Goal: Task Accomplishment & Management: Understand process/instructions

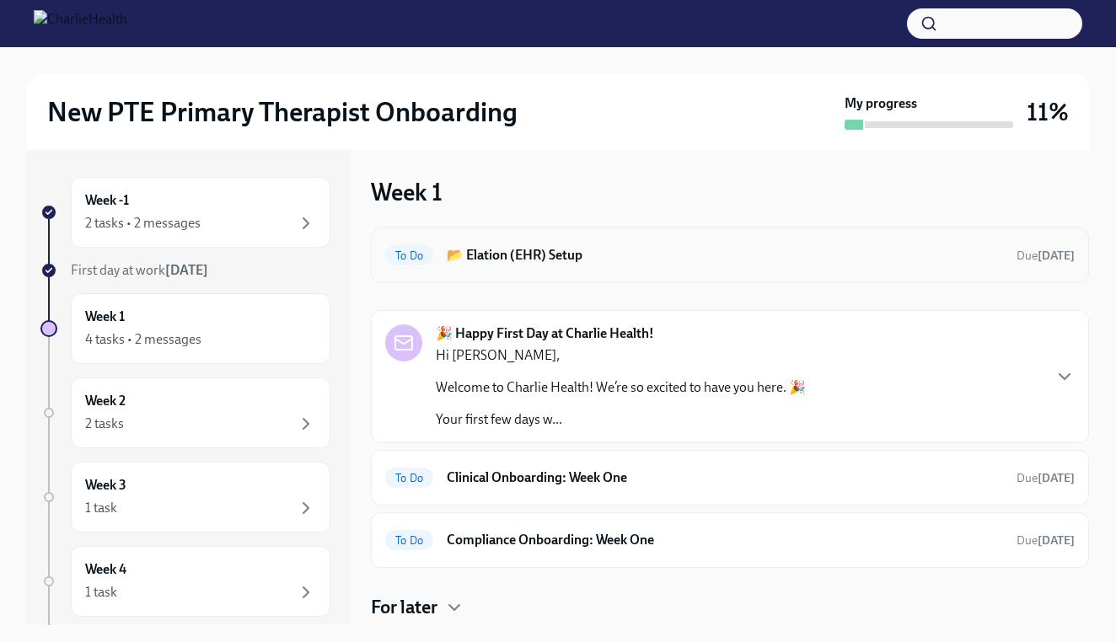
click at [543, 265] on div "To Do 📂 Elation (EHR) Setup Due in 3 days" at bounding box center [729, 255] width 689 height 27
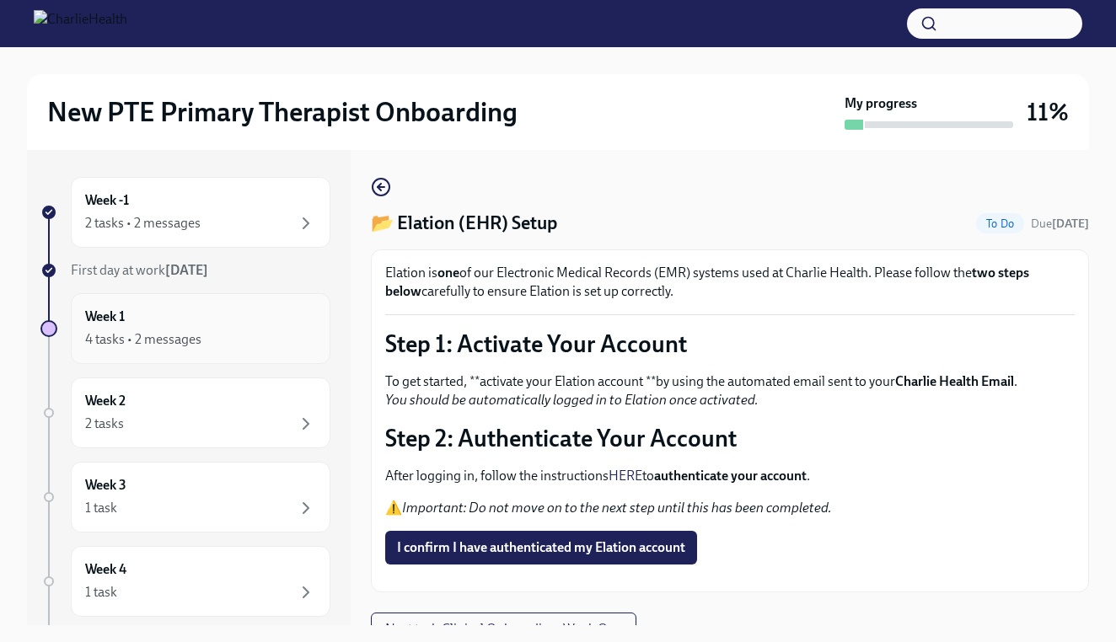
click at [209, 339] on div "4 tasks • 2 messages" at bounding box center [200, 339] width 231 height 20
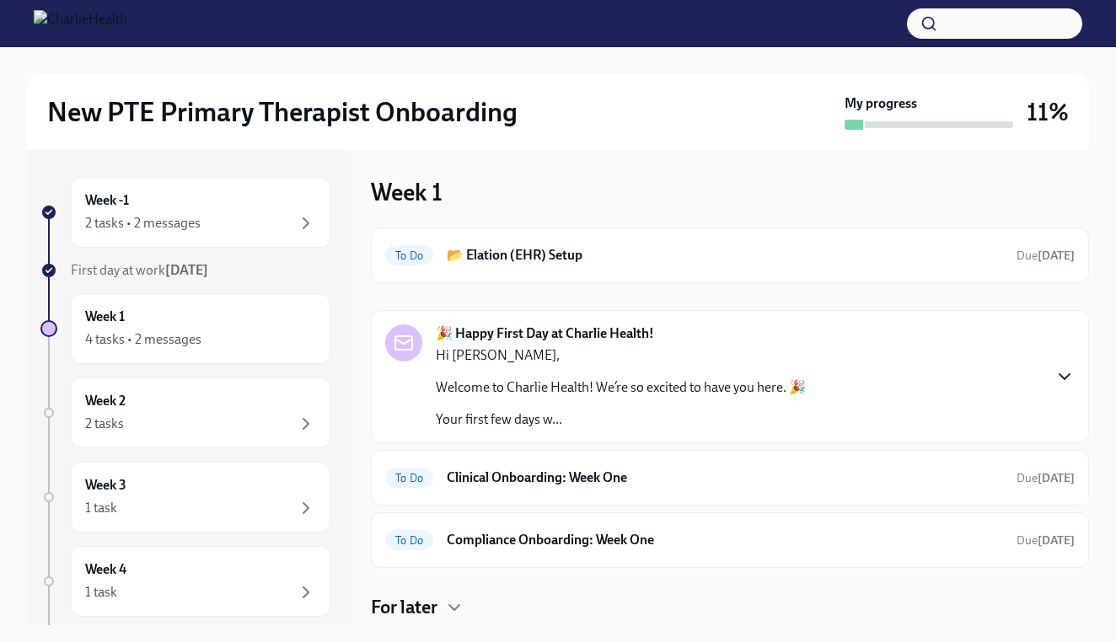
click at [1067, 384] on icon "button" at bounding box center [1064, 377] width 20 height 20
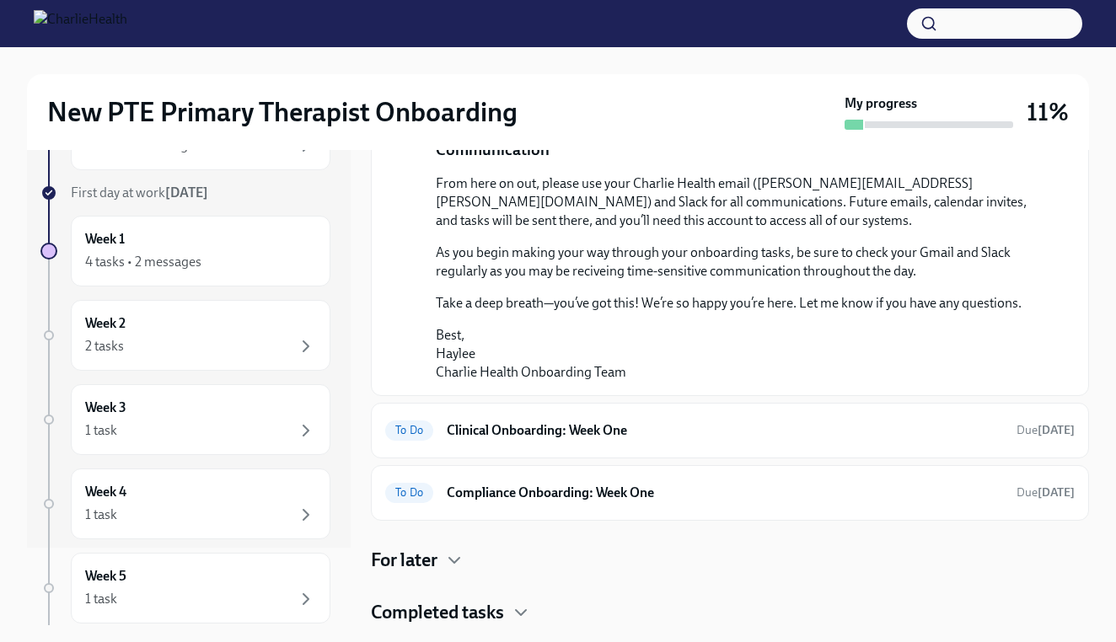
scroll to position [74, 0]
click at [260, 266] on div "4 tasks • 2 messages" at bounding box center [200, 265] width 231 height 20
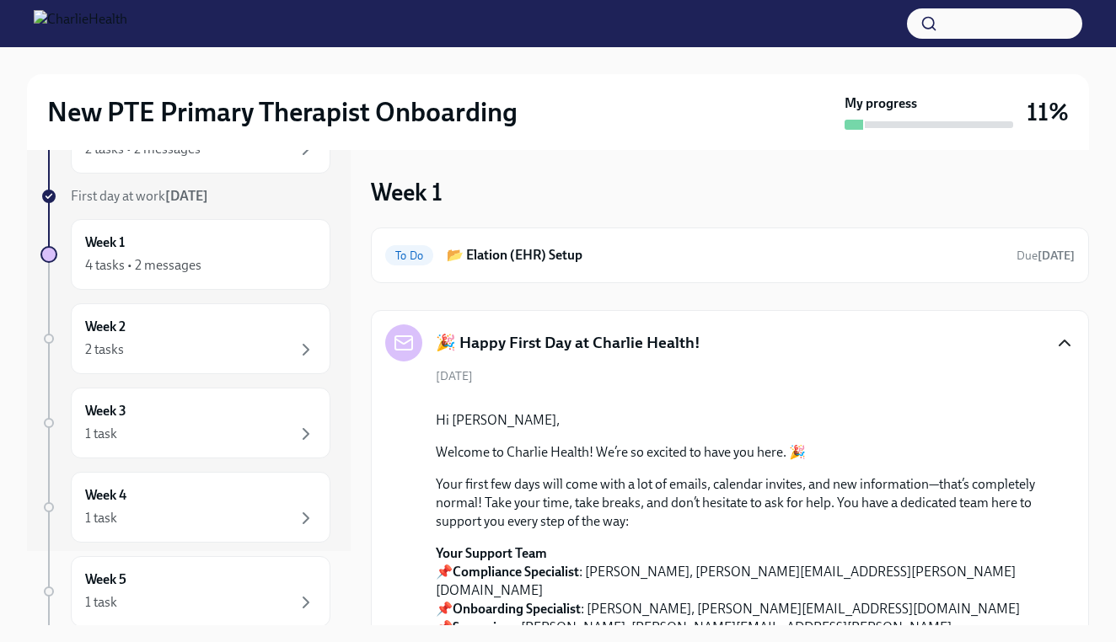
scroll to position [0, 0]
click at [517, 255] on h6 "📂 Elation (EHR) Setup" at bounding box center [725, 255] width 556 height 19
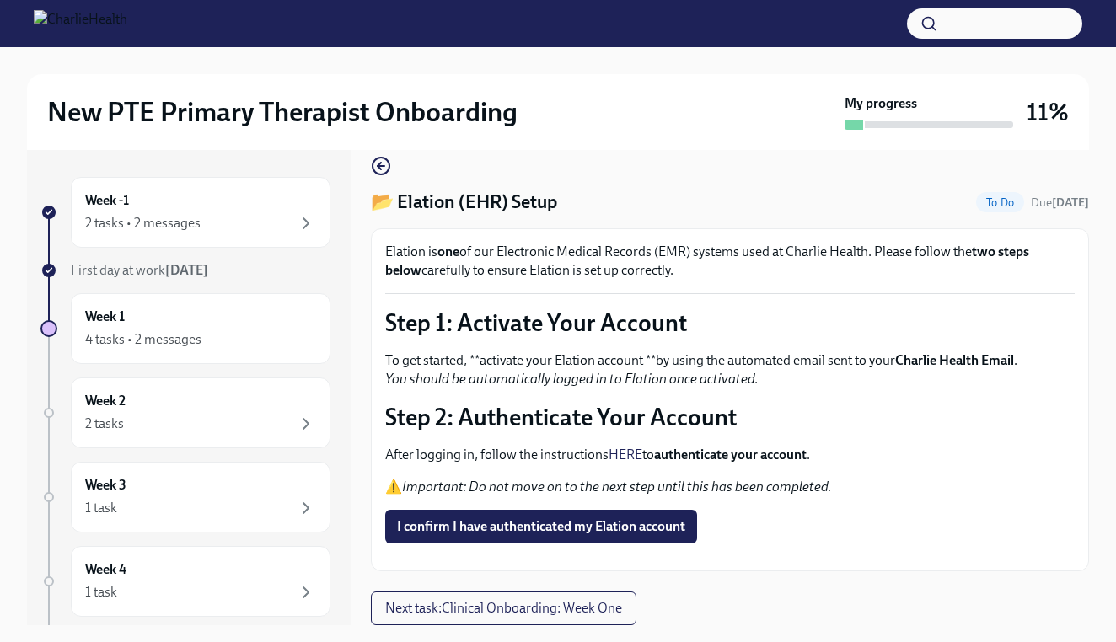
scroll to position [77, 0]
click at [259, 217] on div "2 tasks • 2 messages" at bounding box center [200, 223] width 231 height 20
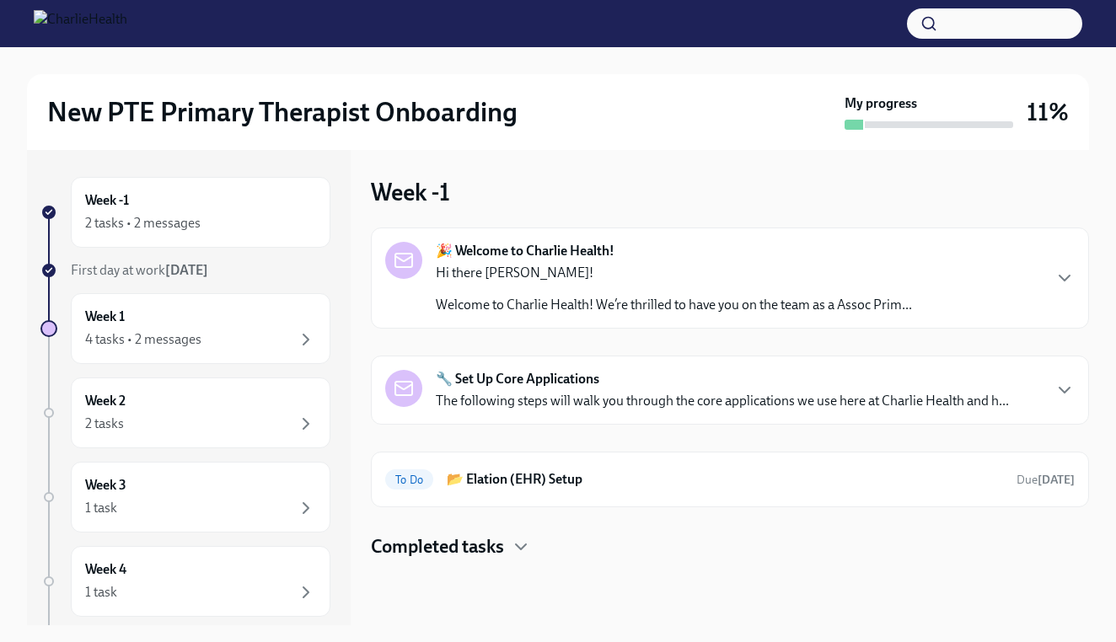
click at [429, 375] on div "🔧 Set Up Core Applications The following steps will walk you through the core a…" at bounding box center [696, 390] width 623 height 40
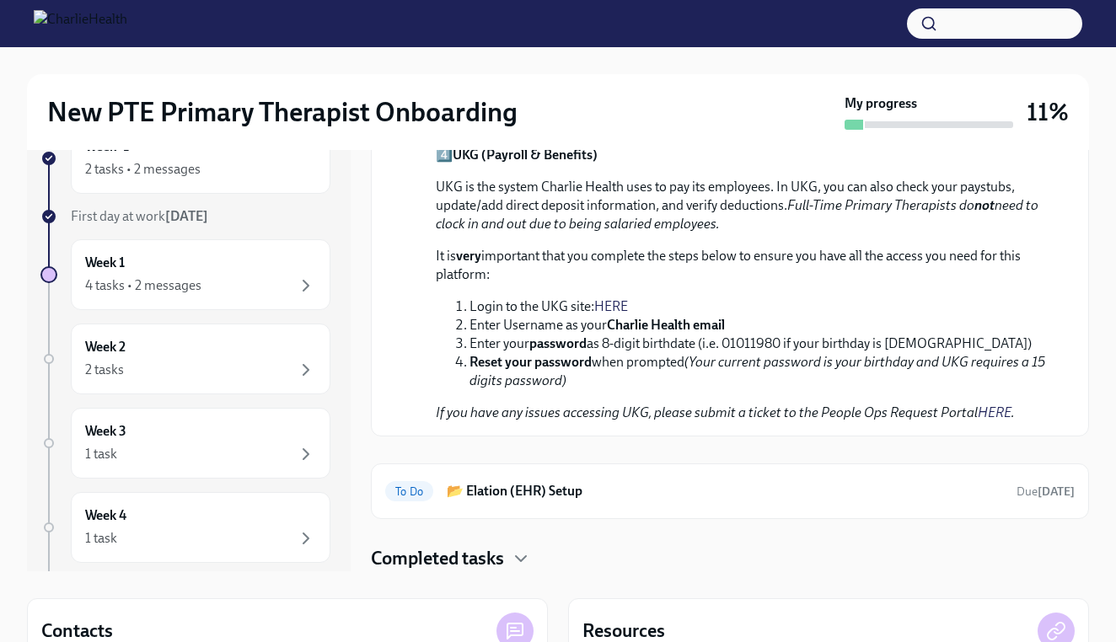
scroll to position [1041, 0]
click at [617, 303] on link "HERE" at bounding box center [611, 306] width 34 height 16
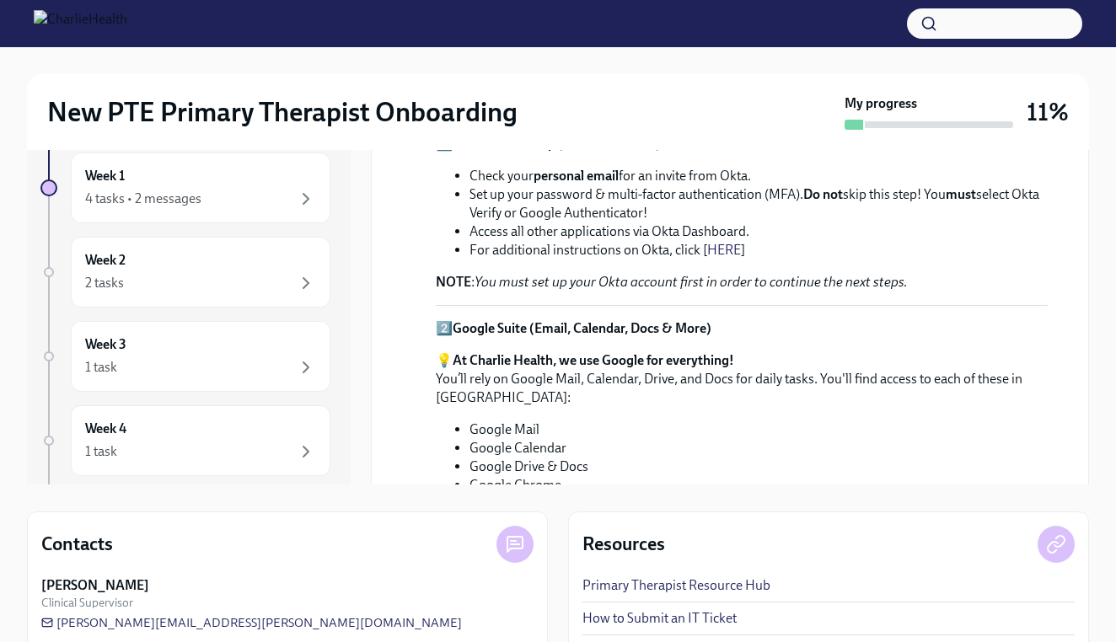
scroll to position [219, 0]
click at [716, 258] on li "For additional instructions on Okta, click [ HERE ]" at bounding box center [758, 249] width 578 height 19
click at [724, 248] on link "HERE" at bounding box center [724, 249] width 34 height 16
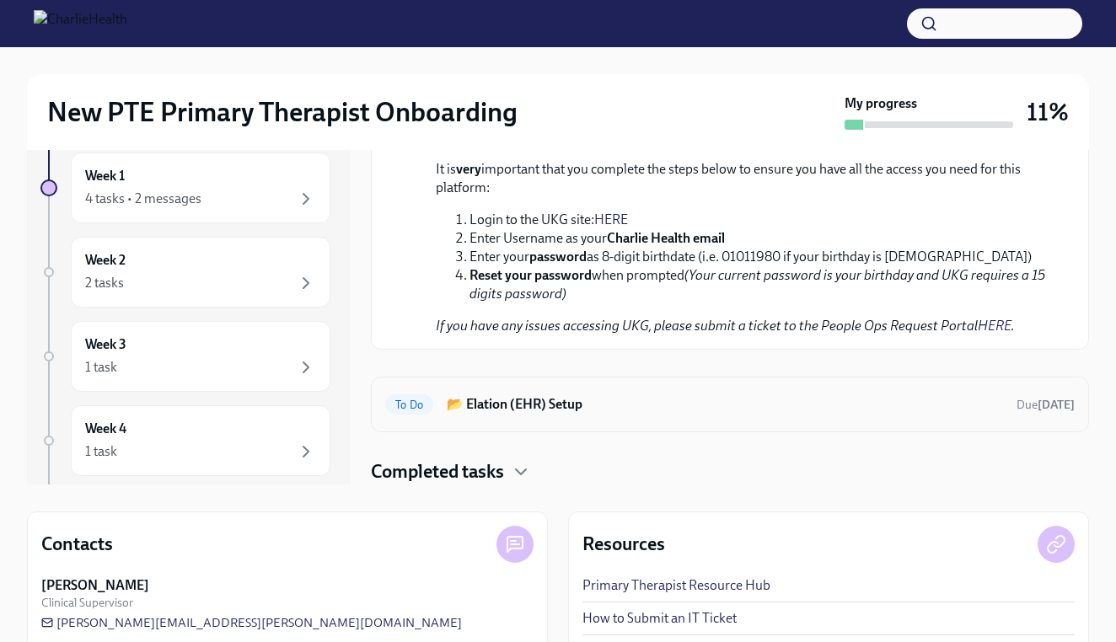
scroll to position [1041, 0]
click at [548, 406] on h6 "📂 Elation (EHR) Setup" at bounding box center [725, 404] width 556 height 19
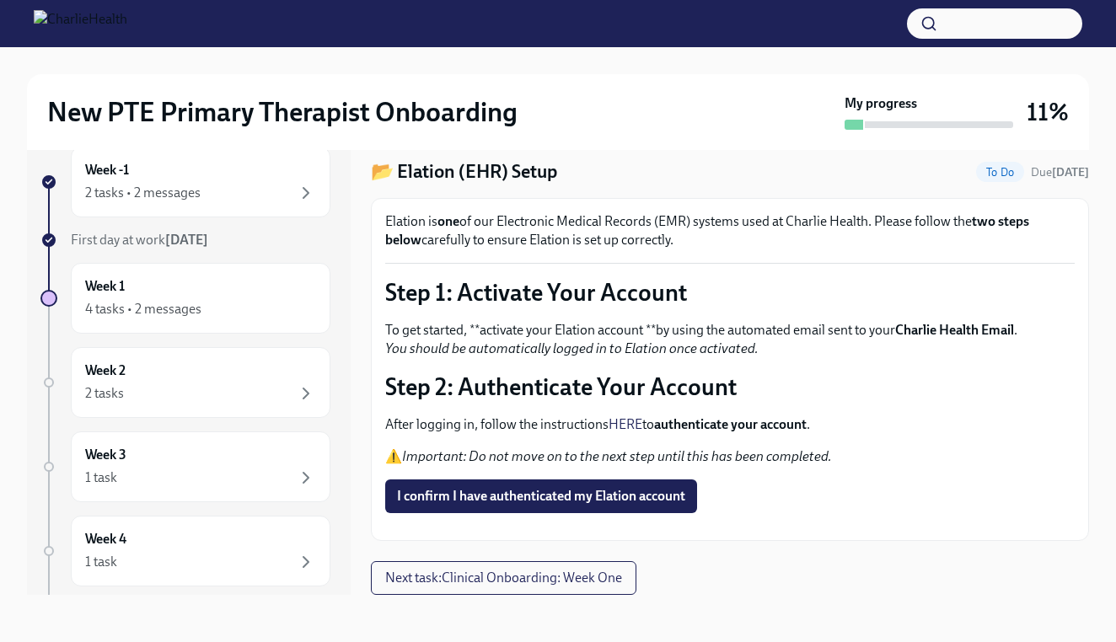
scroll to position [30, 0]
click at [623, 416] on link "HERE" at bounding box center [625, 424] width 34 height 16
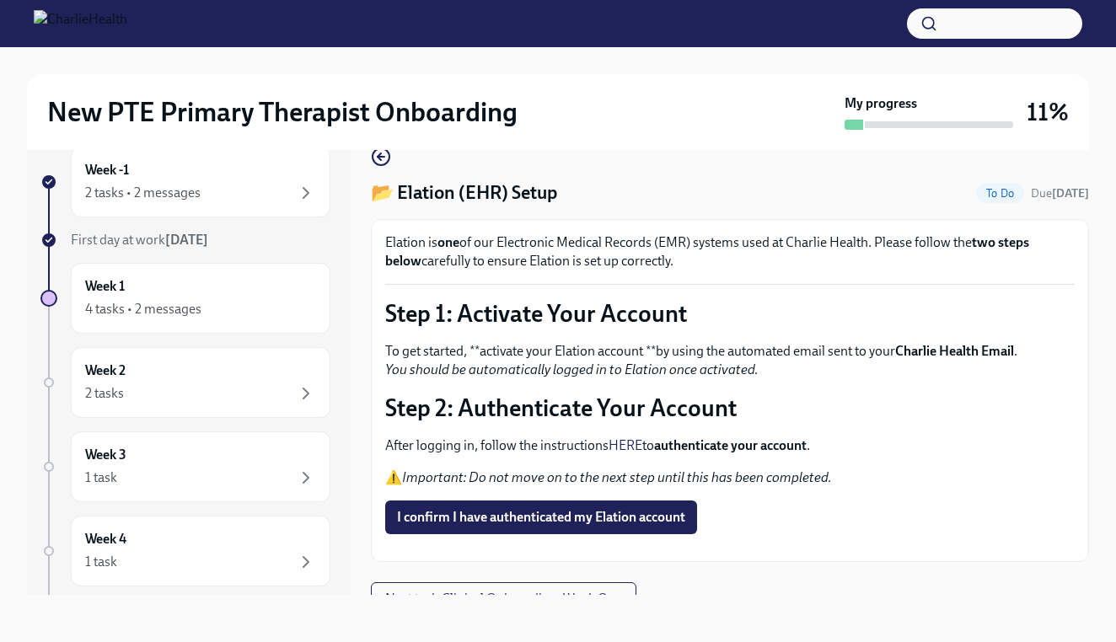
scroll to position [0, 0]
click at [377, 159] on icon "button" at bounding box center [381, 157] width 20 height 20
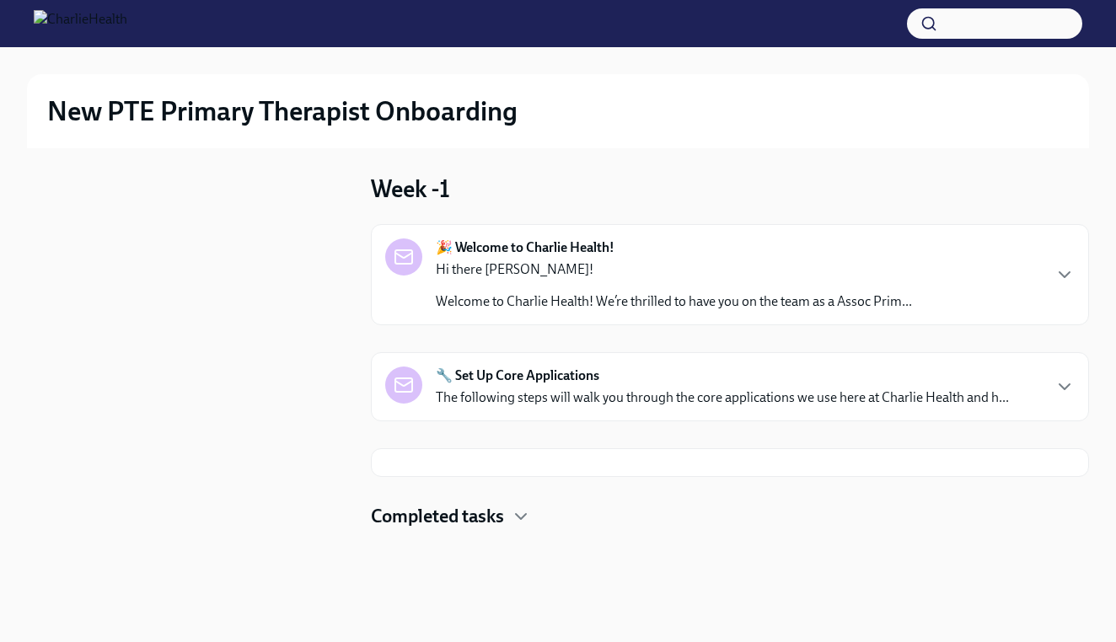
scroll to position [2, 0]
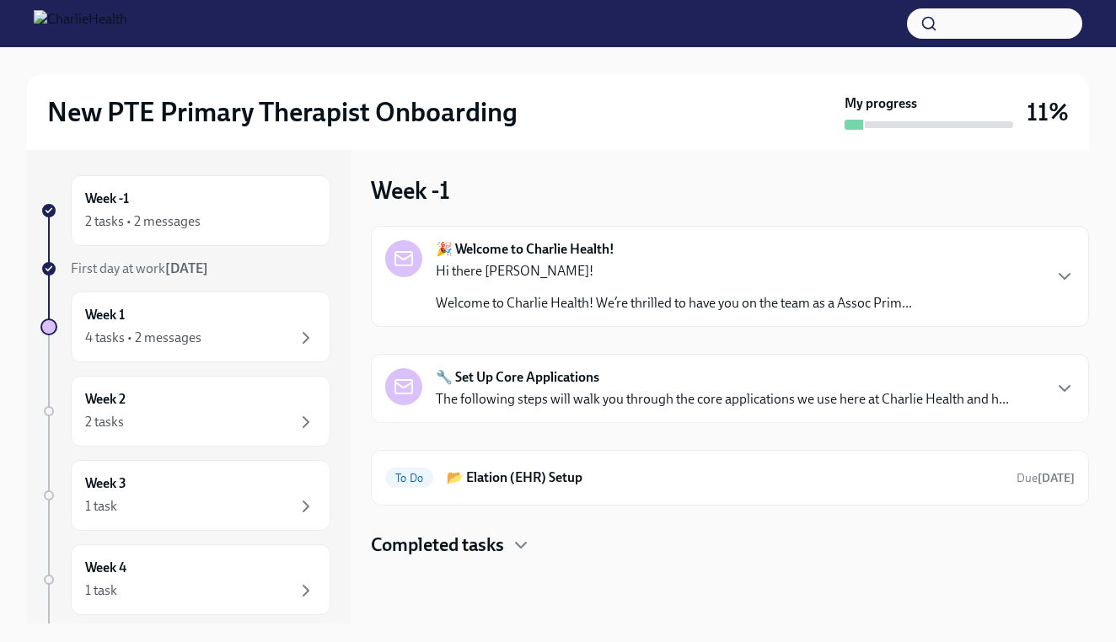
click at [567, 259] on div "🎉 Welcome to Charlie Health! Hi there Navdeep! Welcome to Charlie Health! We’re…" at bounding box center [674, 276] width 476 height 72
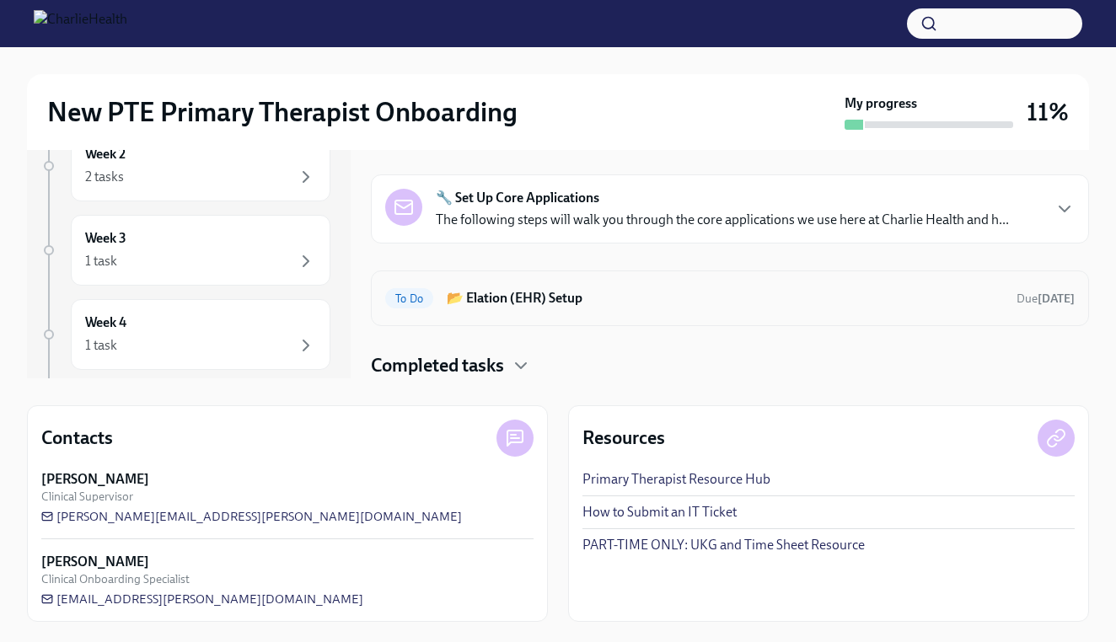
scroll to position [247, 0]
click at [671, 514] on link "How to Submit an IT Ticket" at bounding box center [659, 512] width 154 height 19
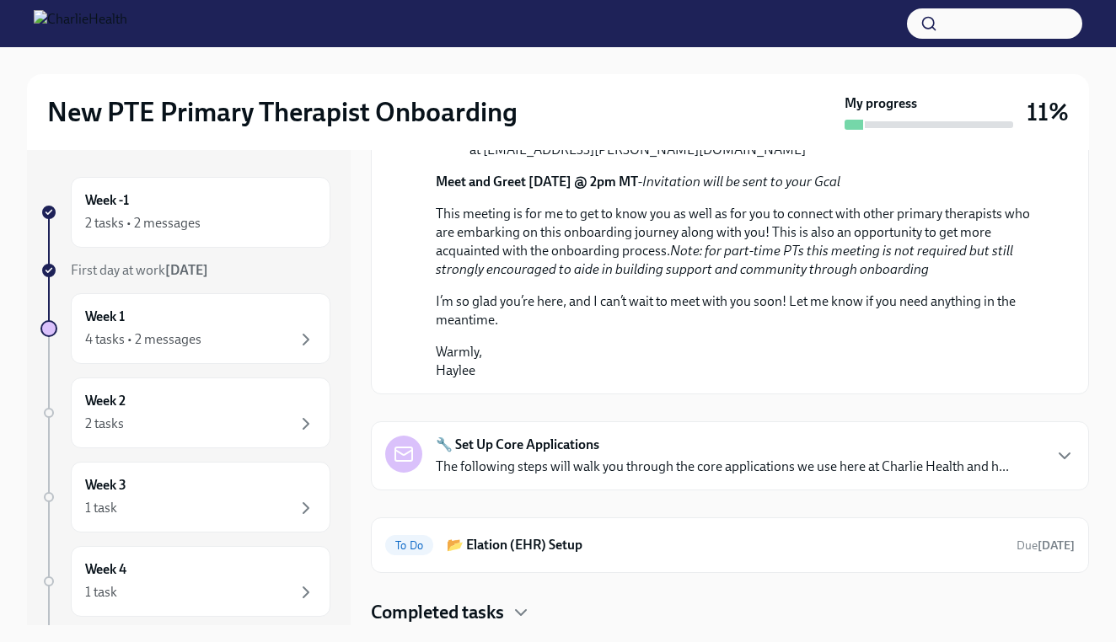
scroll to position [0, 0]
click at [282, 344] on div "4 tasks • 2 messages" at bounding box center [200, 339] width 231 height 20
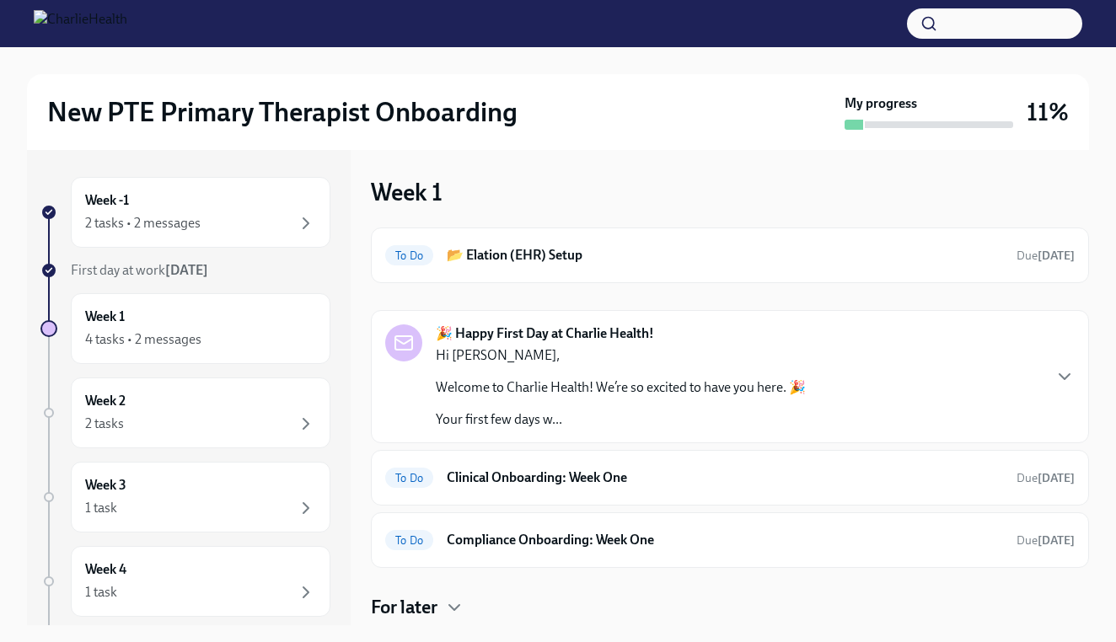
click at [596, 356] on p "Hi Navdeep," at bounding box center [621, 355] width 370 height 19
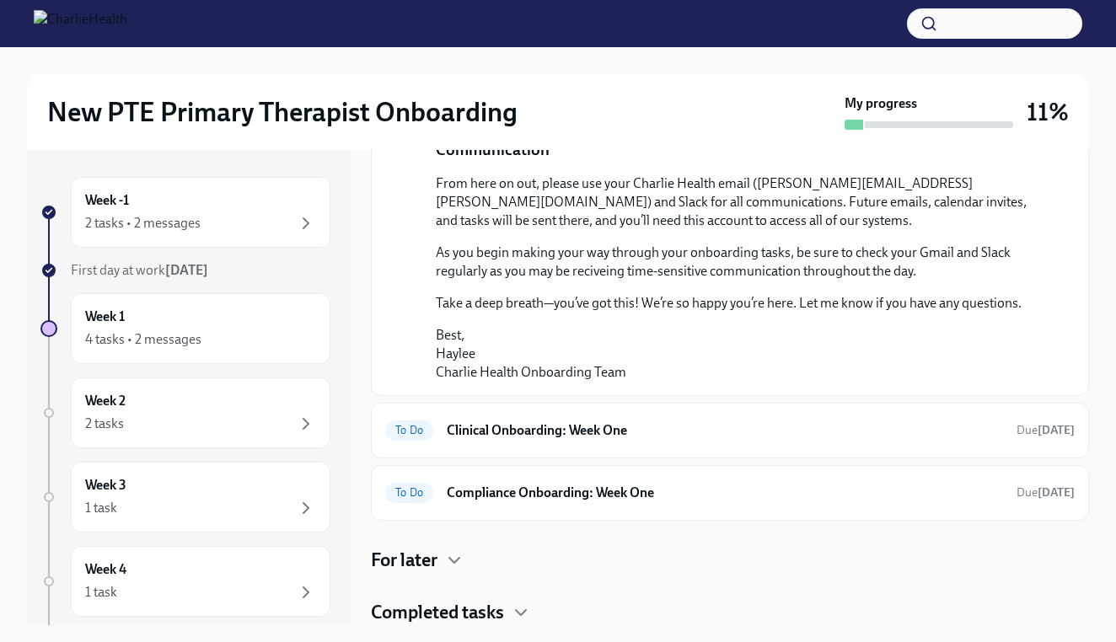
scroll to position [1207, 0]
click at [518, 427] on h6 "Clinical Onboarding: Week One" at bounding box center [725, 430] width 556 height 19
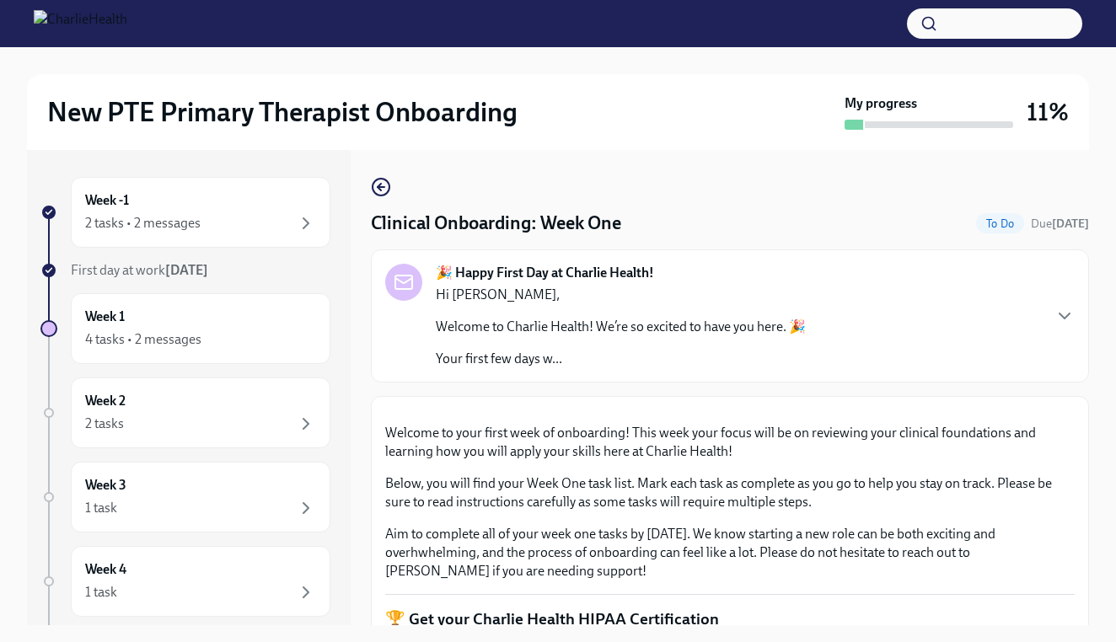
click at [1066, 303] on div "🎉 Happy First Day at Charlie Health! Hi Navdeep, Welcome to Charlie Health! We’…" at bounding box center [729, 316] width 689 height 104
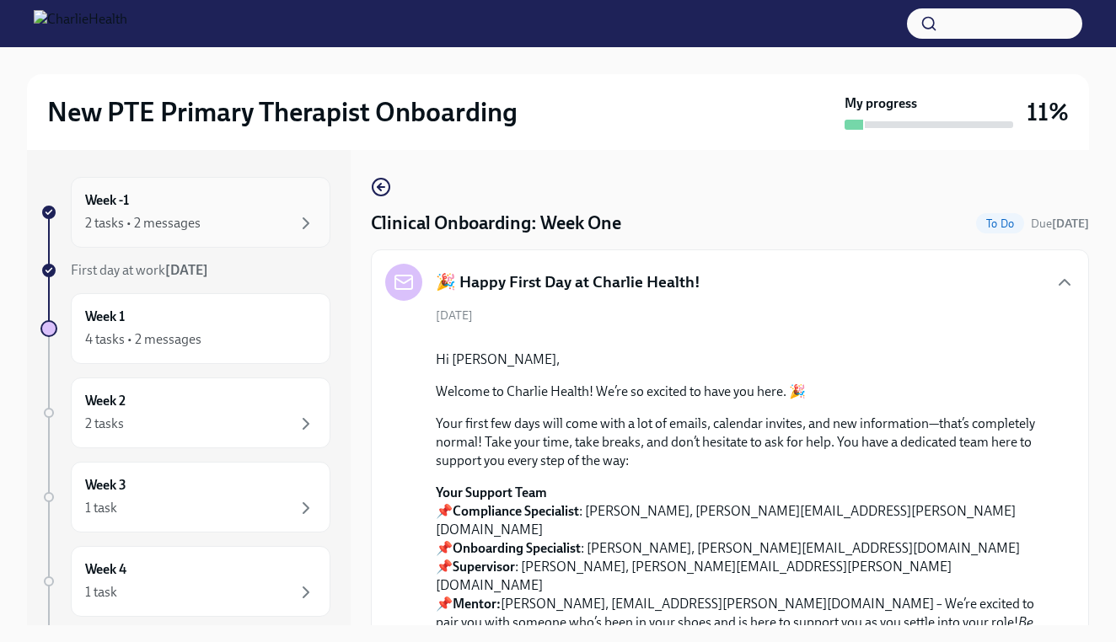
click at [233, 209] on div "Week -1 2 tasks • 2 messages" at bounding box center [200, 212] width 231 height 42
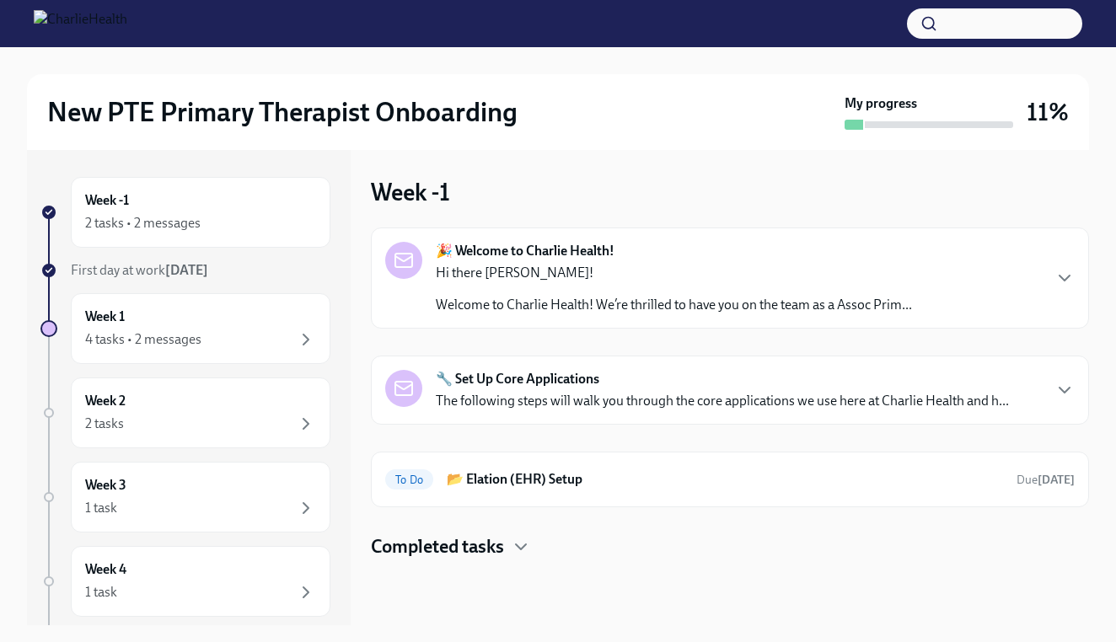
click at [528, 274] on p "Hi there Navdeep!" at bounding box center [674, 273] width 476 height 19
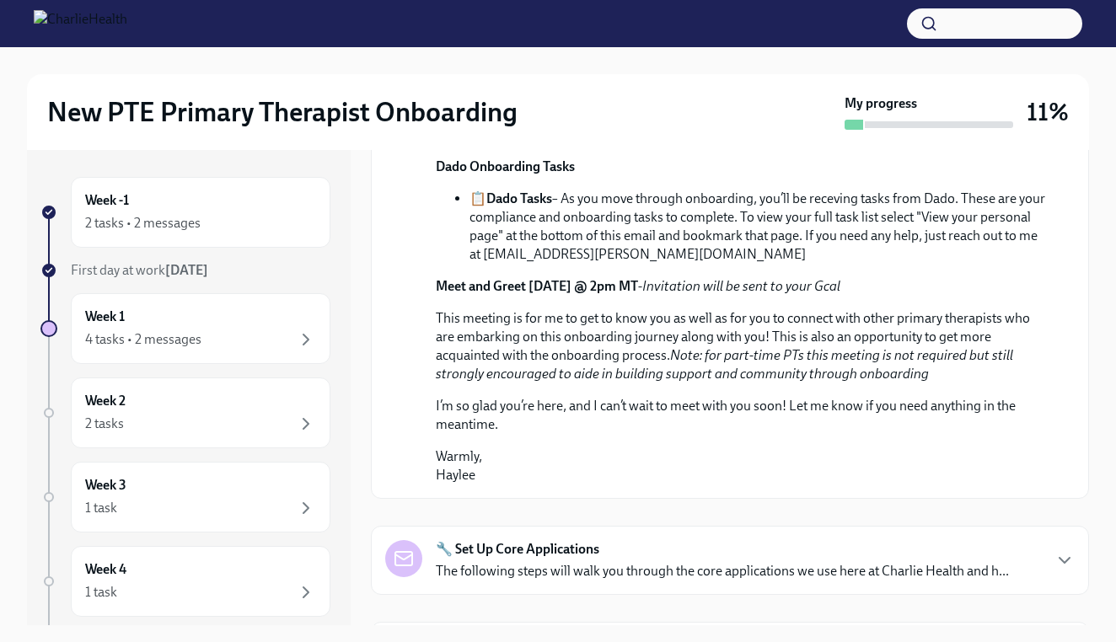
scroll to position [606, 0]
click at [198, 315] on div "Week 1 4 tasks • 2 messages" at bounding box center [200, 329] width 231 height 42
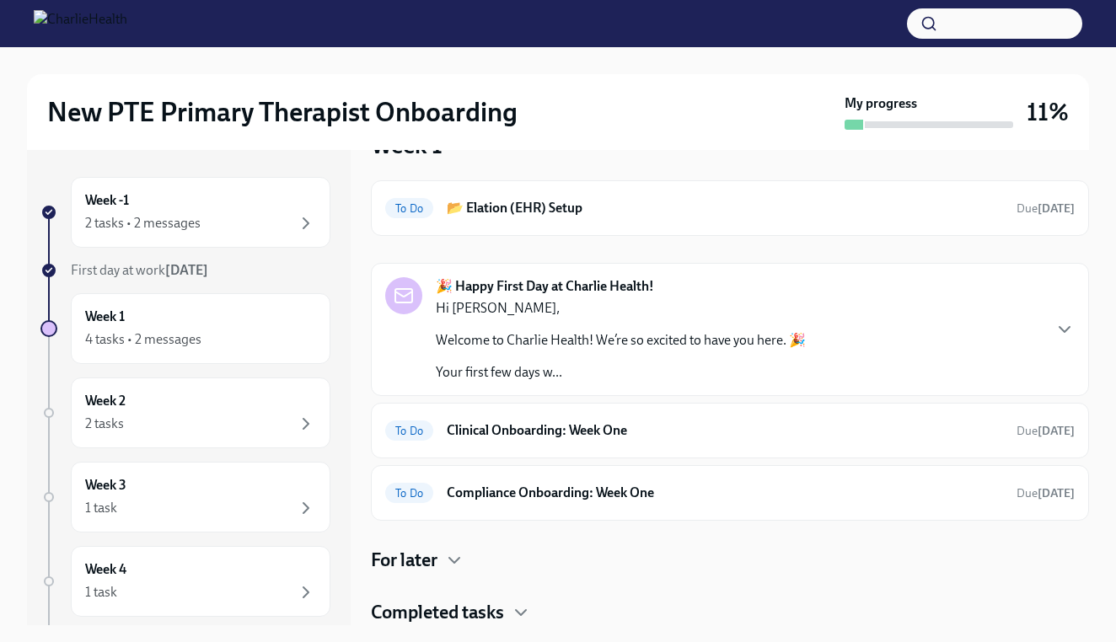
scroll to position [47, 0]
click at [484, 440] on div "To Do Clinical Onboarding: Week One Due in 4 days" at bounding box center [729, 430] width 689 height 27
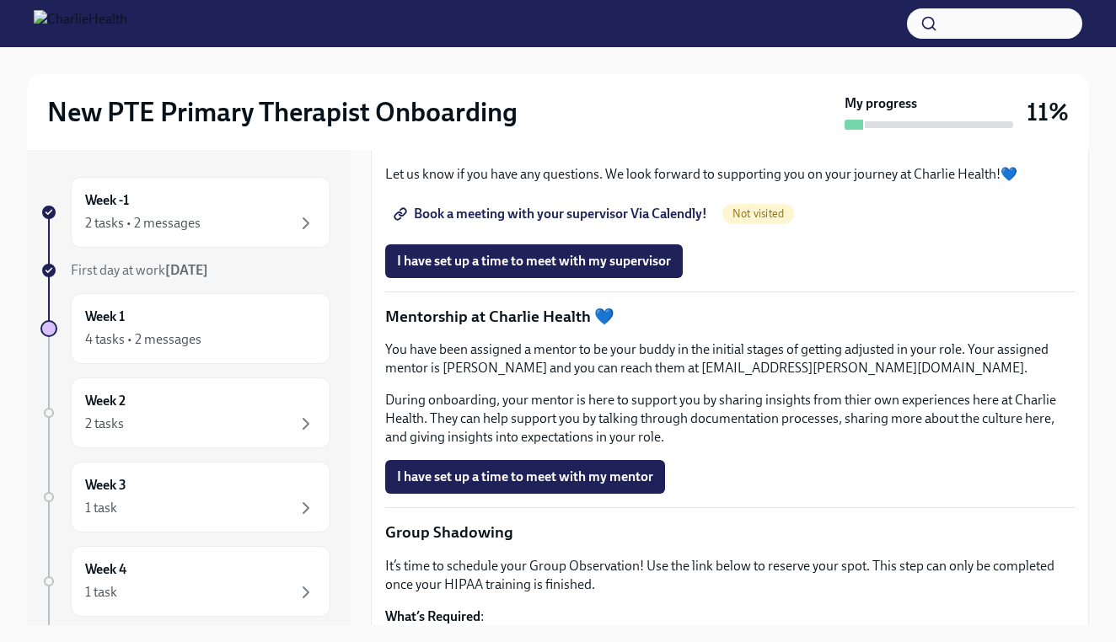
scroll to position [1388, 0]
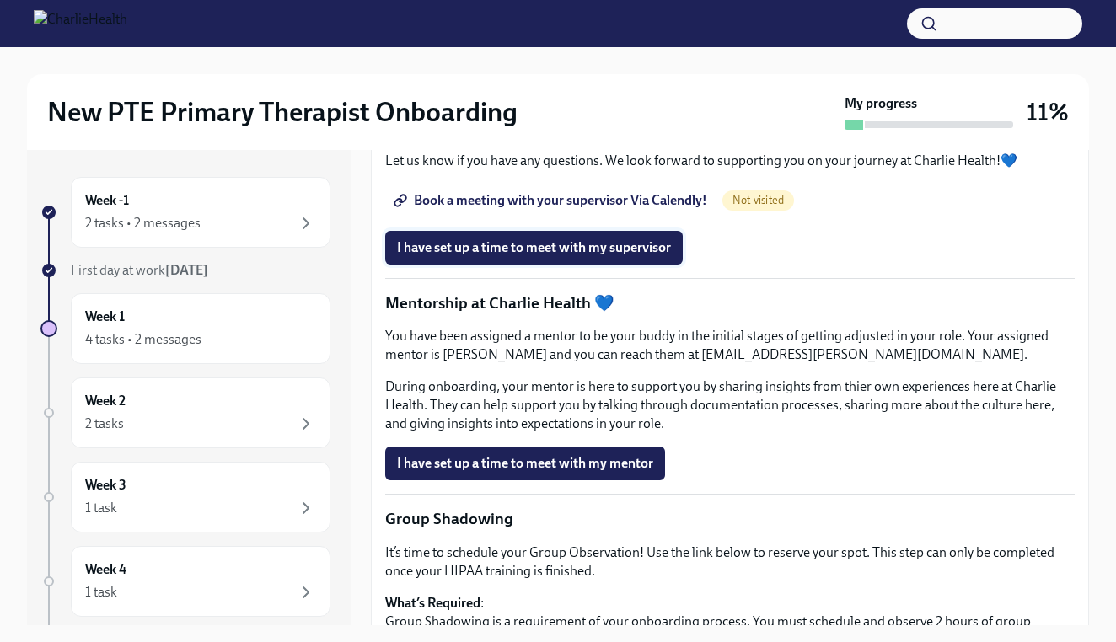
click at [536, 256] on span "I have set up a time to meet with my supervisor" at bounding box center [534, 247] width 274 height 17
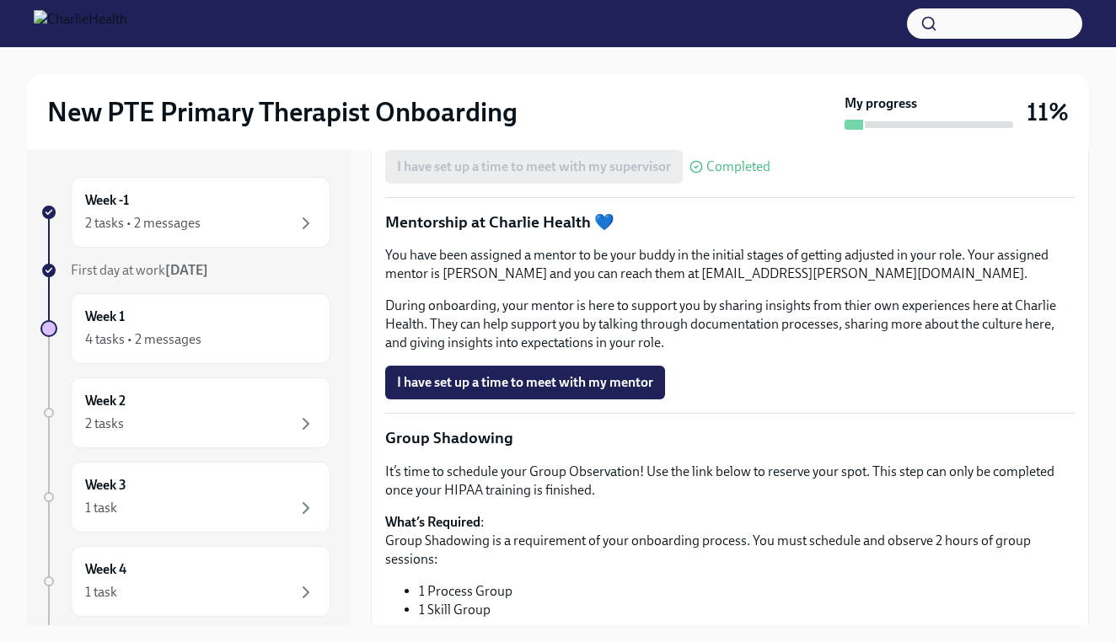
scroll to position [1471, 0]
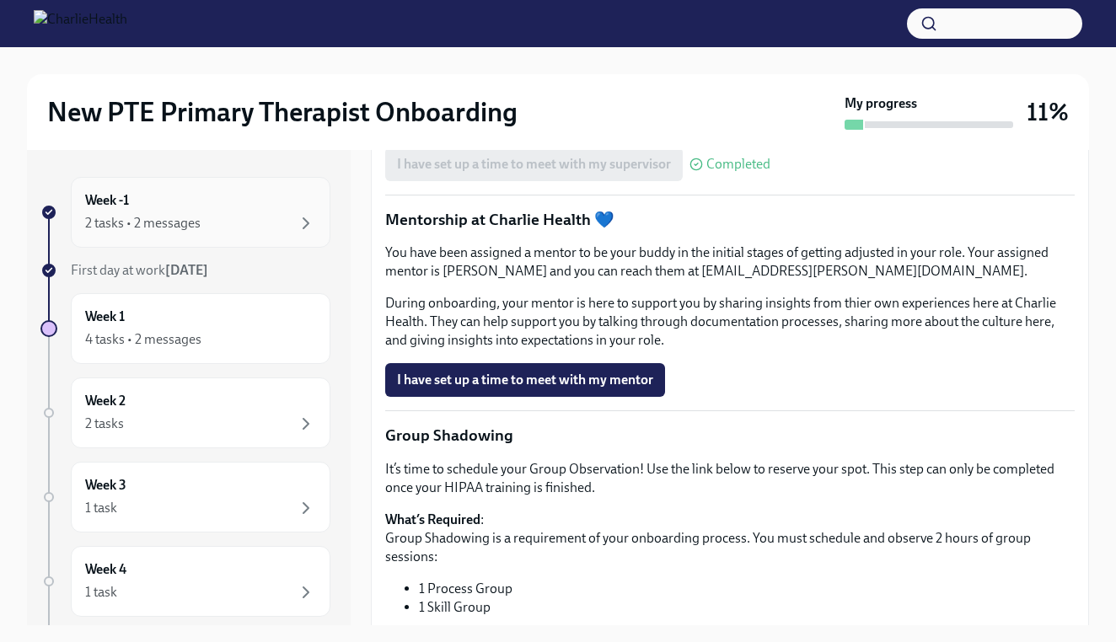
click at [134, 216] on div "2 tasks • 2 messages" at bounding box center [142, 223] width 115 height 19
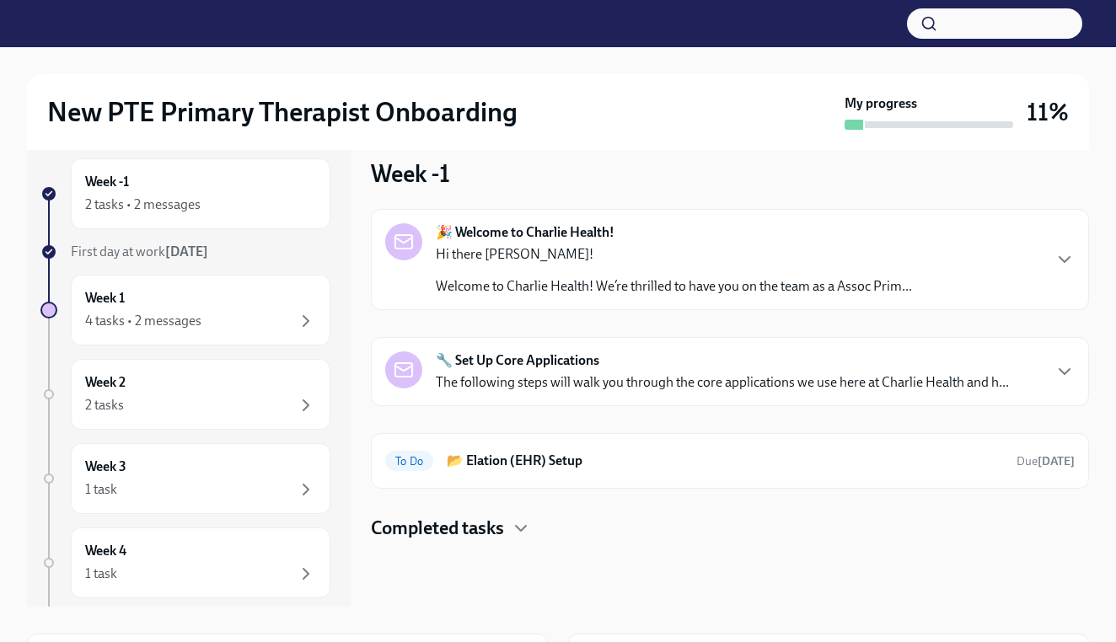
scroll to position [21, 0]
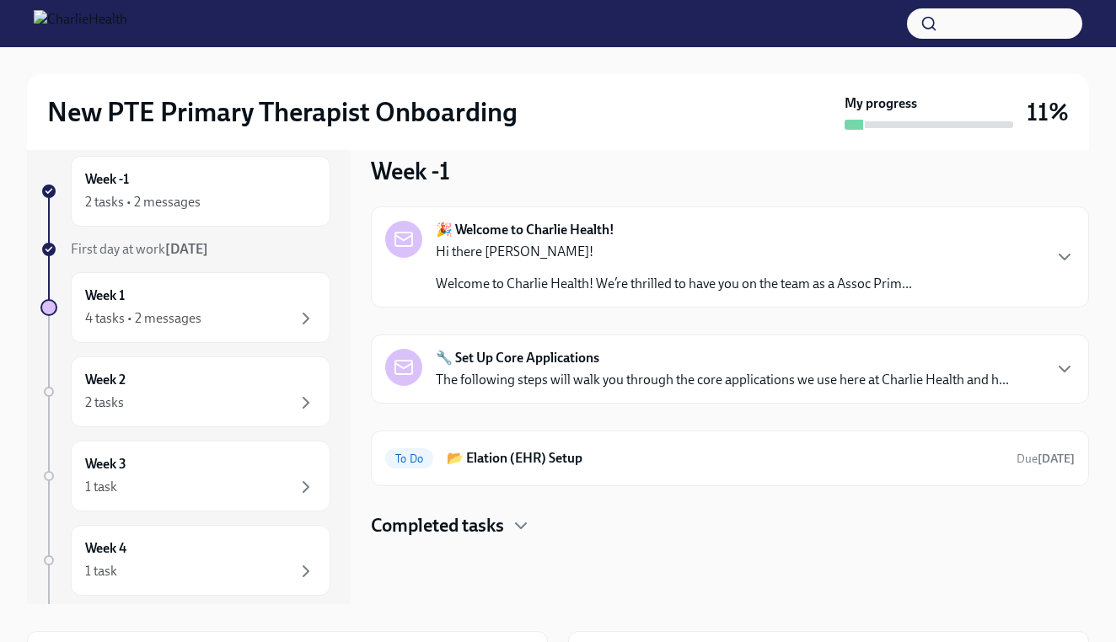
click at [835, 361] on div "🔧 Set Up Core Applications The following steps will walk you through the core a…" at bounding box center [722, 369] width 573 height 40
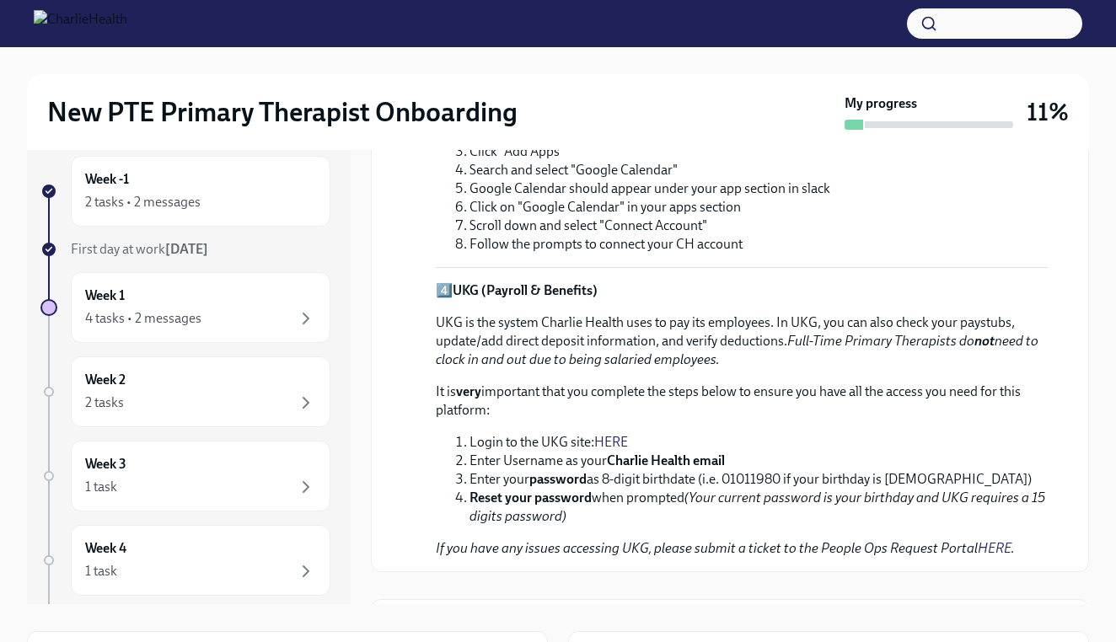
scroll to position [945, 0]
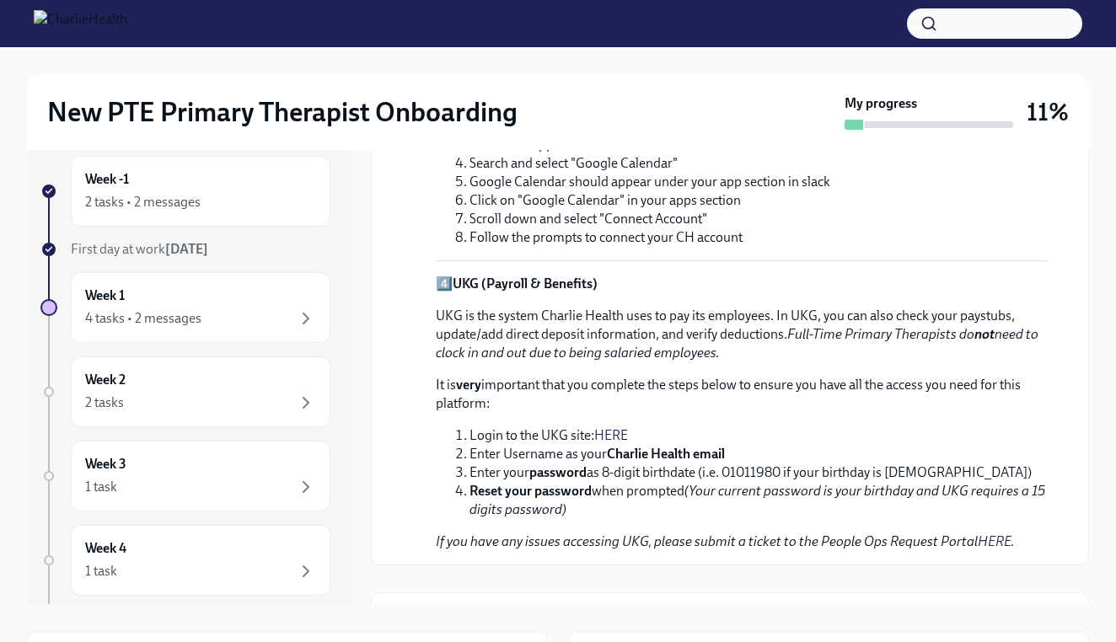
click at [623, 431] on link "HERE" at bounding box center [611, 435] width 34 height 16
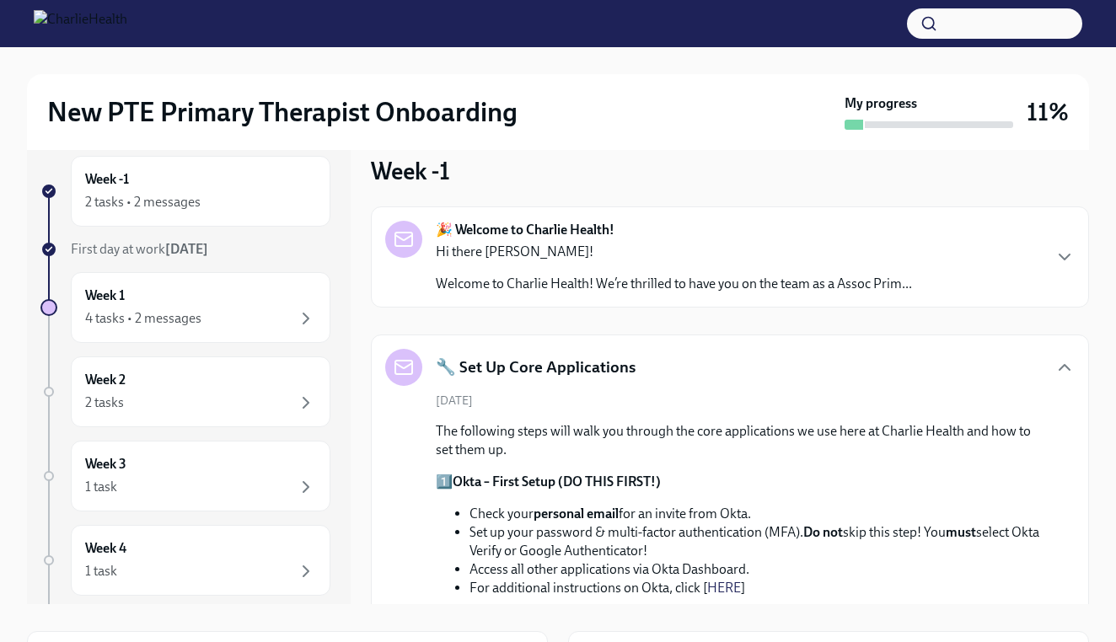
scroll to position [0, 0]
click at [1065, 361] on icon "button" at bounding box center [1064, 367] width 20 height 20
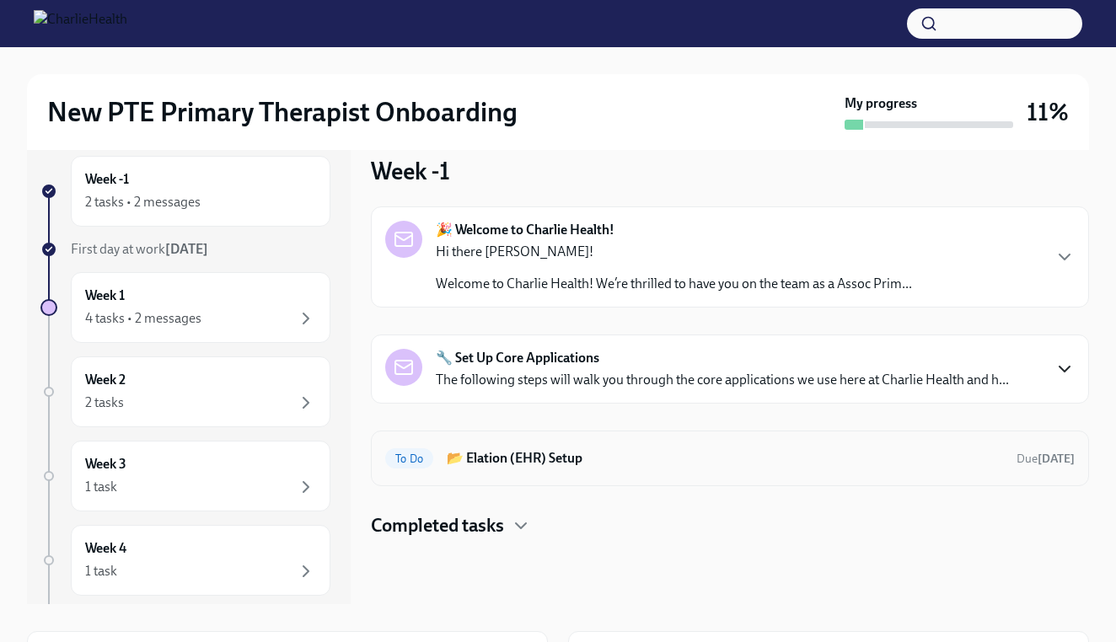
click at [682, 468] on div "To Do 📂 Elation (EHR) Setup Due in 3 days" at bounding box center [729, 458] width 689 height 27
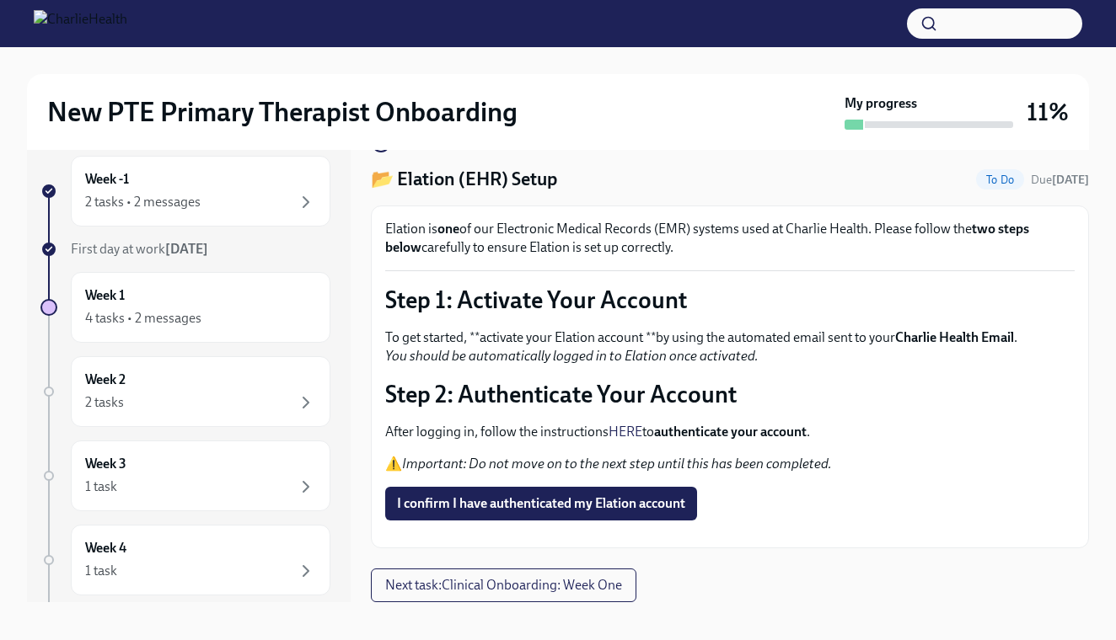
scroll to position [66, 0]
click at [631, 424] on link "HERE" at bounding box center [625, 432] width 34 height 16
click at [648, 534] on button "Zoom image" at bounding box center [729, 534] width 689 height 0
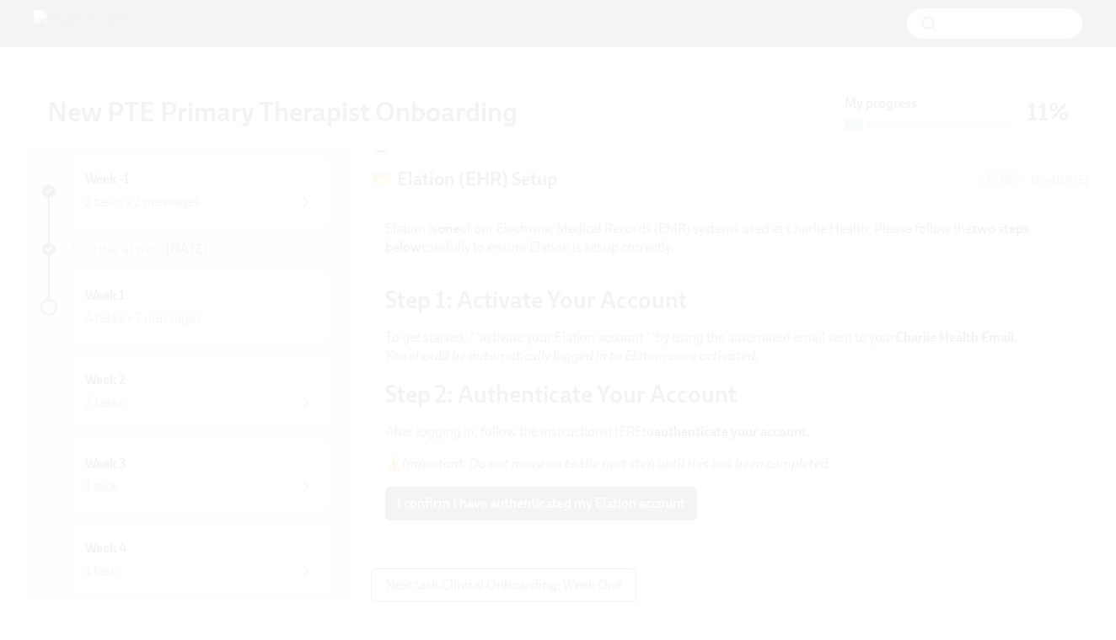
click at [648, 515] on button "Unzoom image" at bounding box center [558, 320] width 1116 height 640
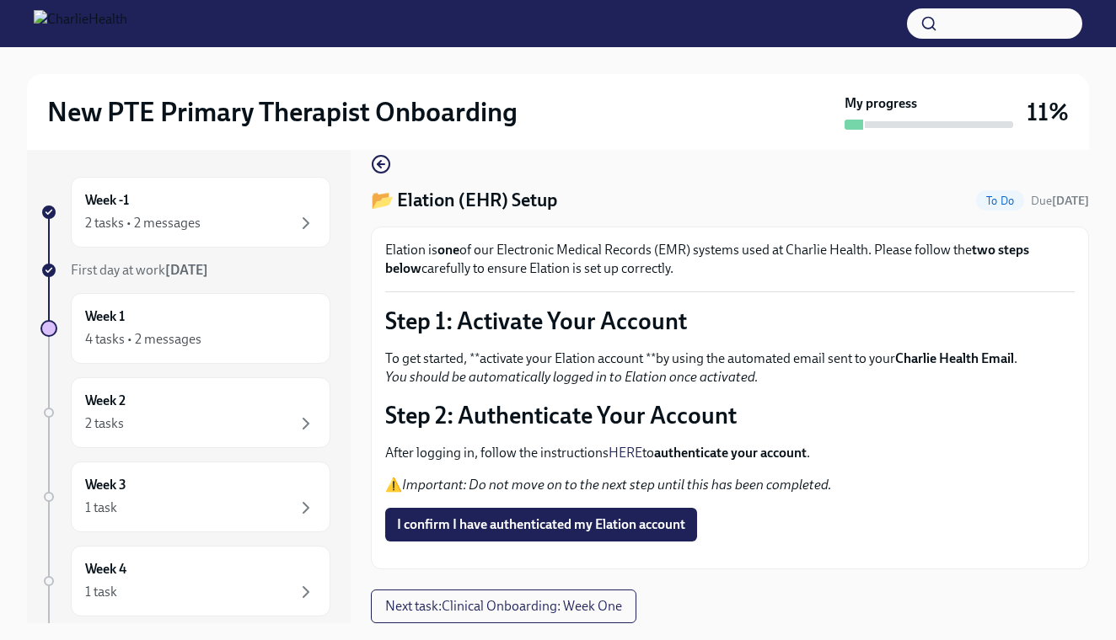
scroll to position [0, 0]
click at [377, 158] on icon "button" at bounding box center [381, 164] width 20 height 20
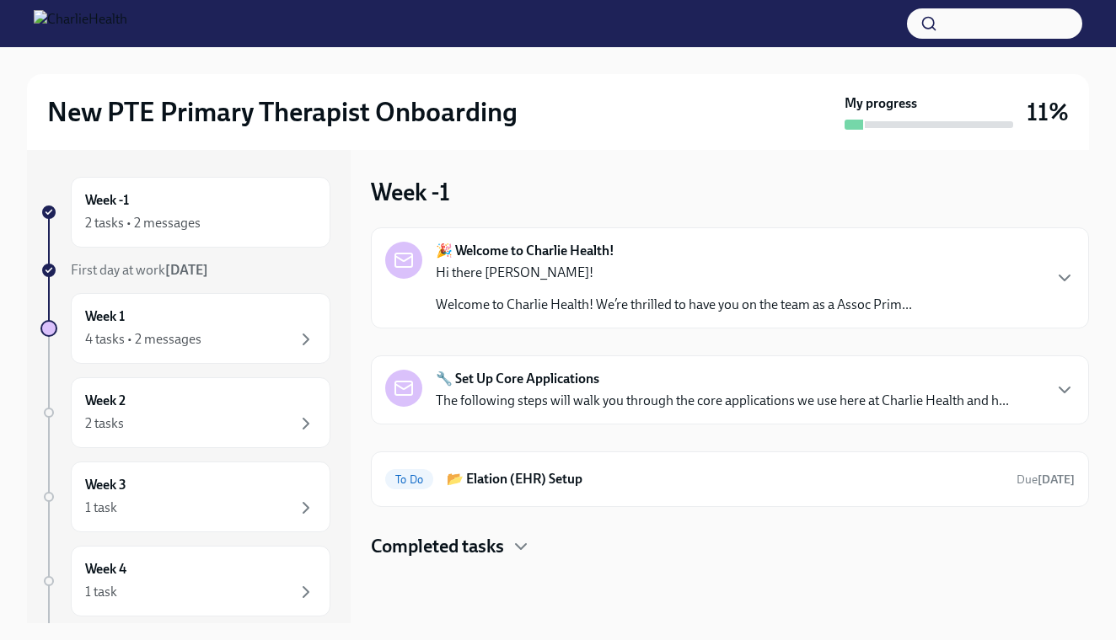
click at [609, 271] on p "Hi there Navdeep!" at bounding box center [674, 273] width 476 height 19
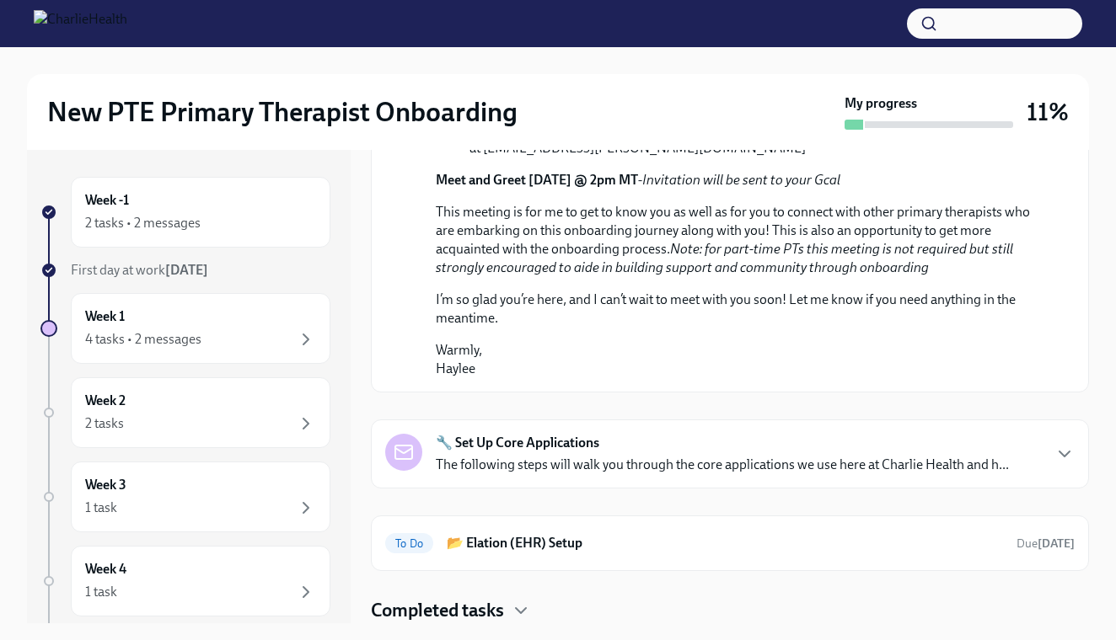
click at [607, 458] on p "The following steps will walk you through the core applications we use here at …" at bounding box center [722, 465] width 573 height 19
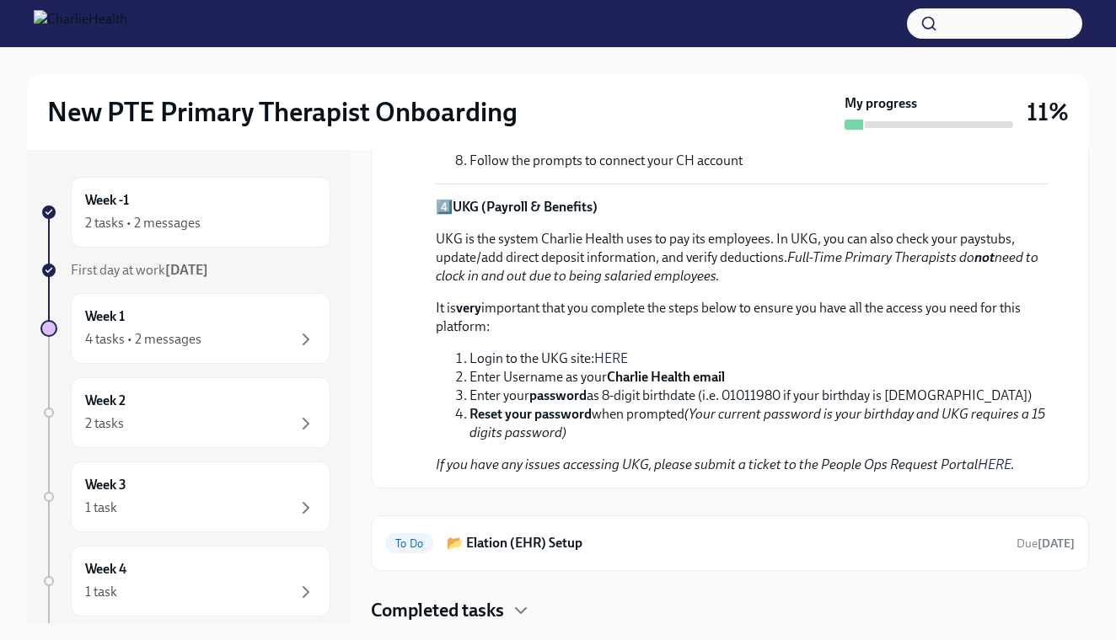
scroll to position [1993, 0]
click at [574, 544] on h6 "📂 Elation (EHR) Setup" at bounding box center [725, 543] width 556 height 19
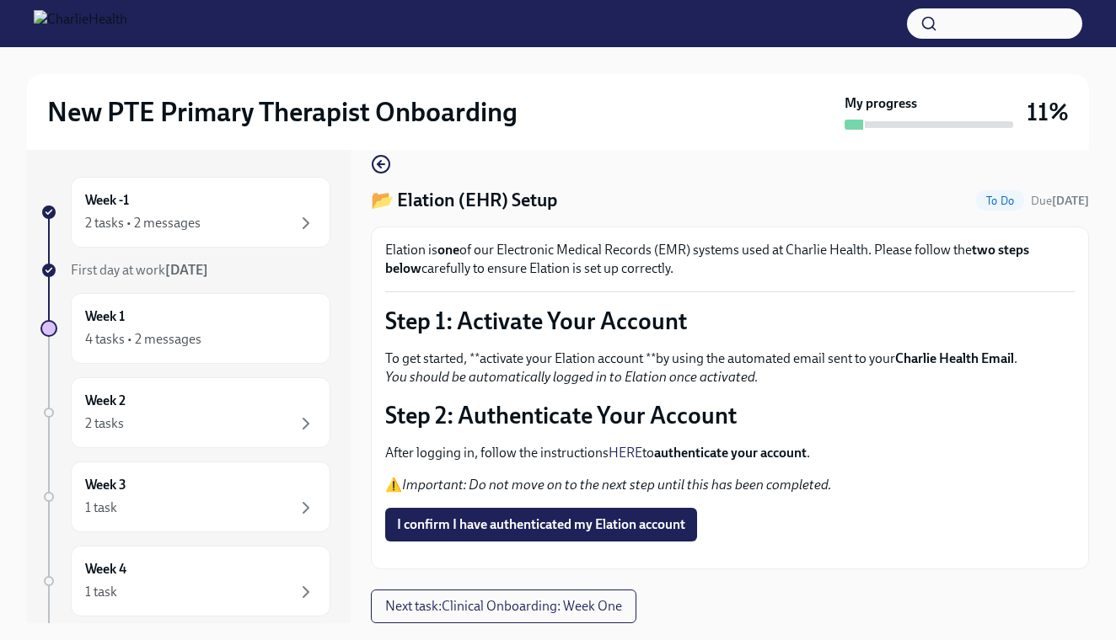
scroll to position [78, 0]
